Goal: Transaction & Acquisition: Purchase product/service

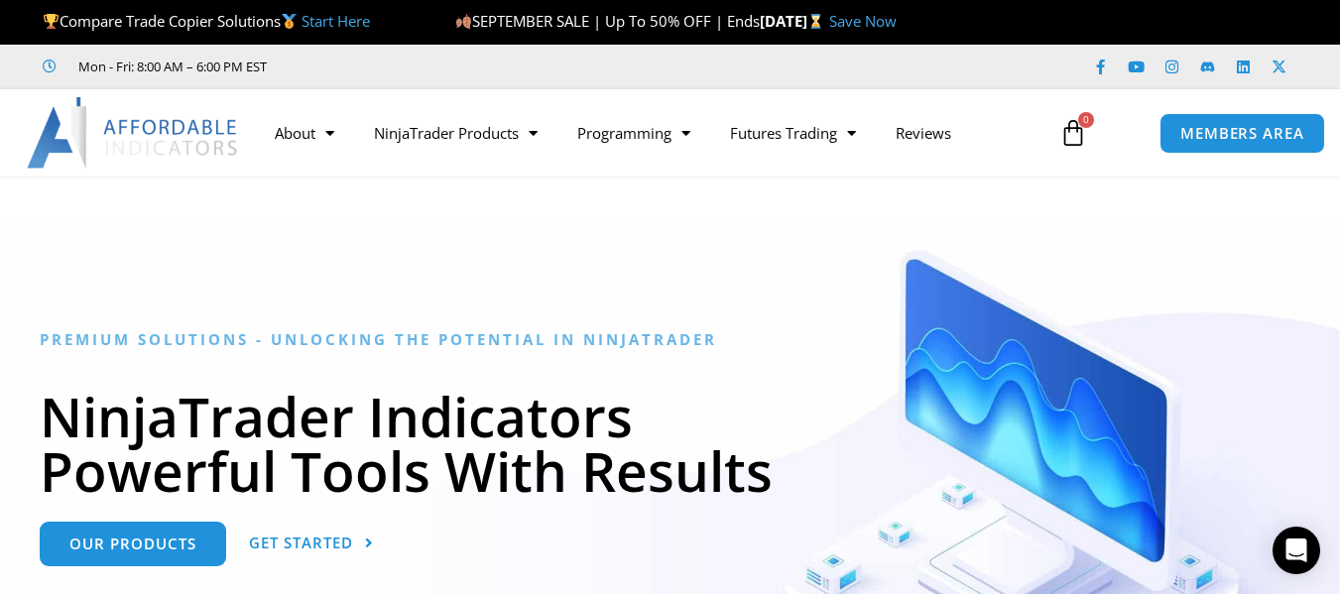
click at [834, 224] on div at bounding box center [670, 490] width 1340 height 549
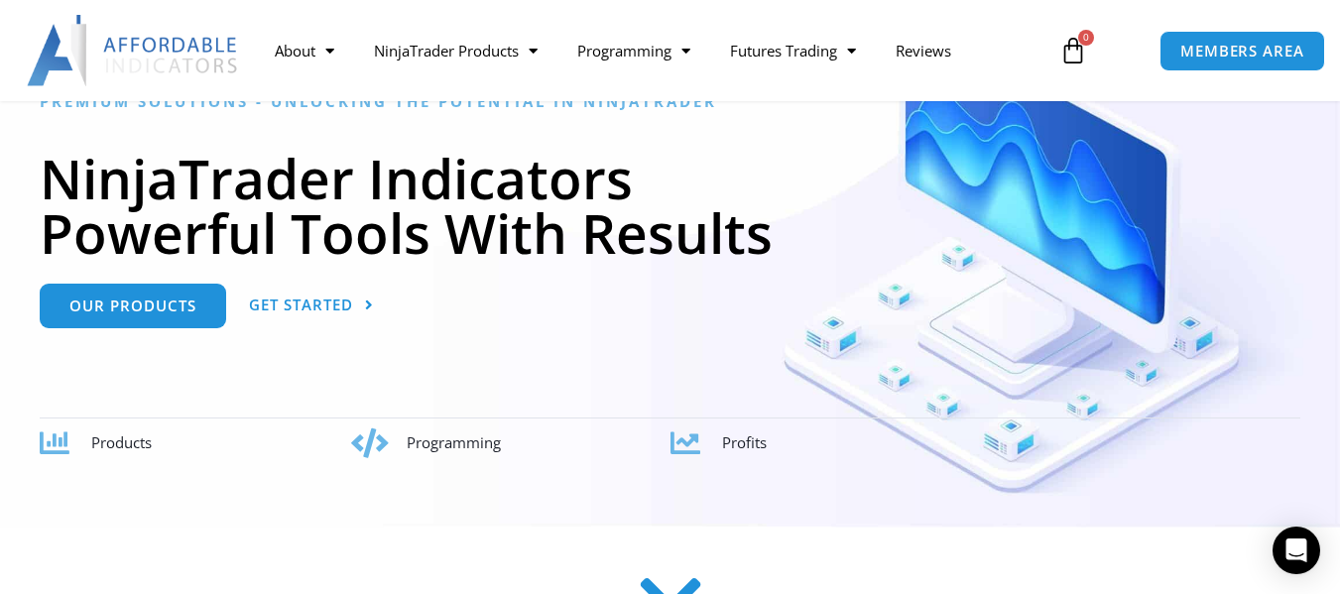
scroll to position [278, 0]
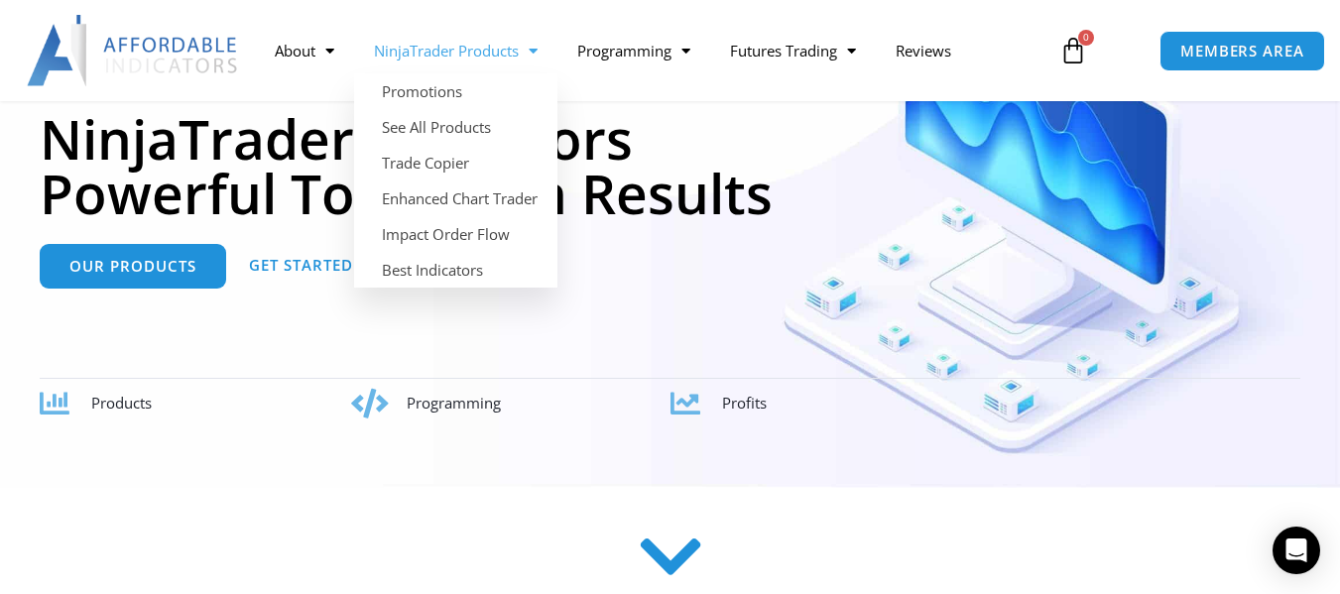
click at [500, 56] on link "NinjaTrader Products" at bounding box center [455, 51] width 203 height 46
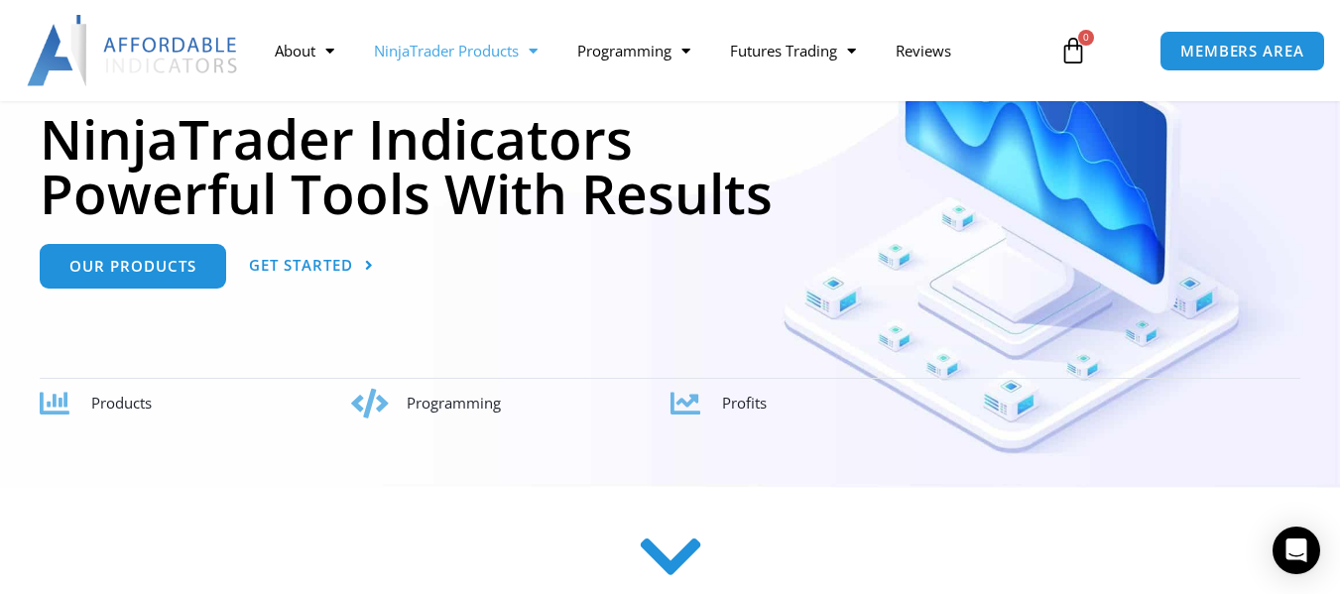
click at [500, 56] on link "NinjaTrader Products" at bounding box center [455, 51] width 203 height 46
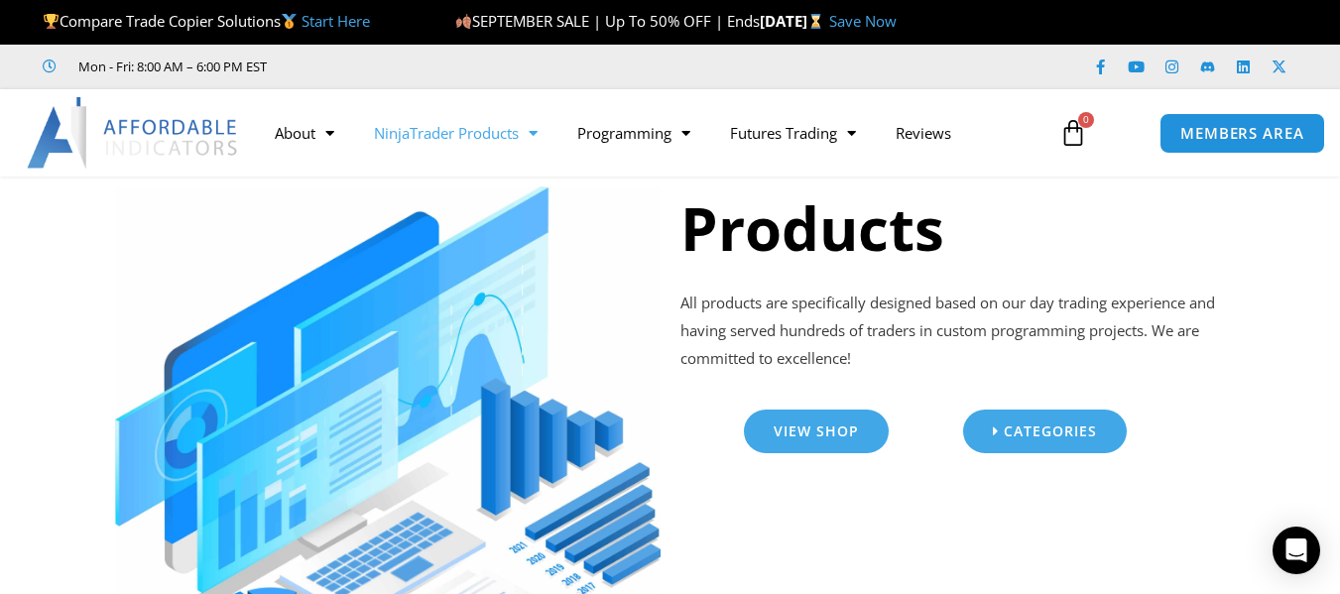
click at [1101, 262] on h1 "Products" at bounding box center [952, 227] width 545 height 83
